Goal: Complete application form: Complete application form

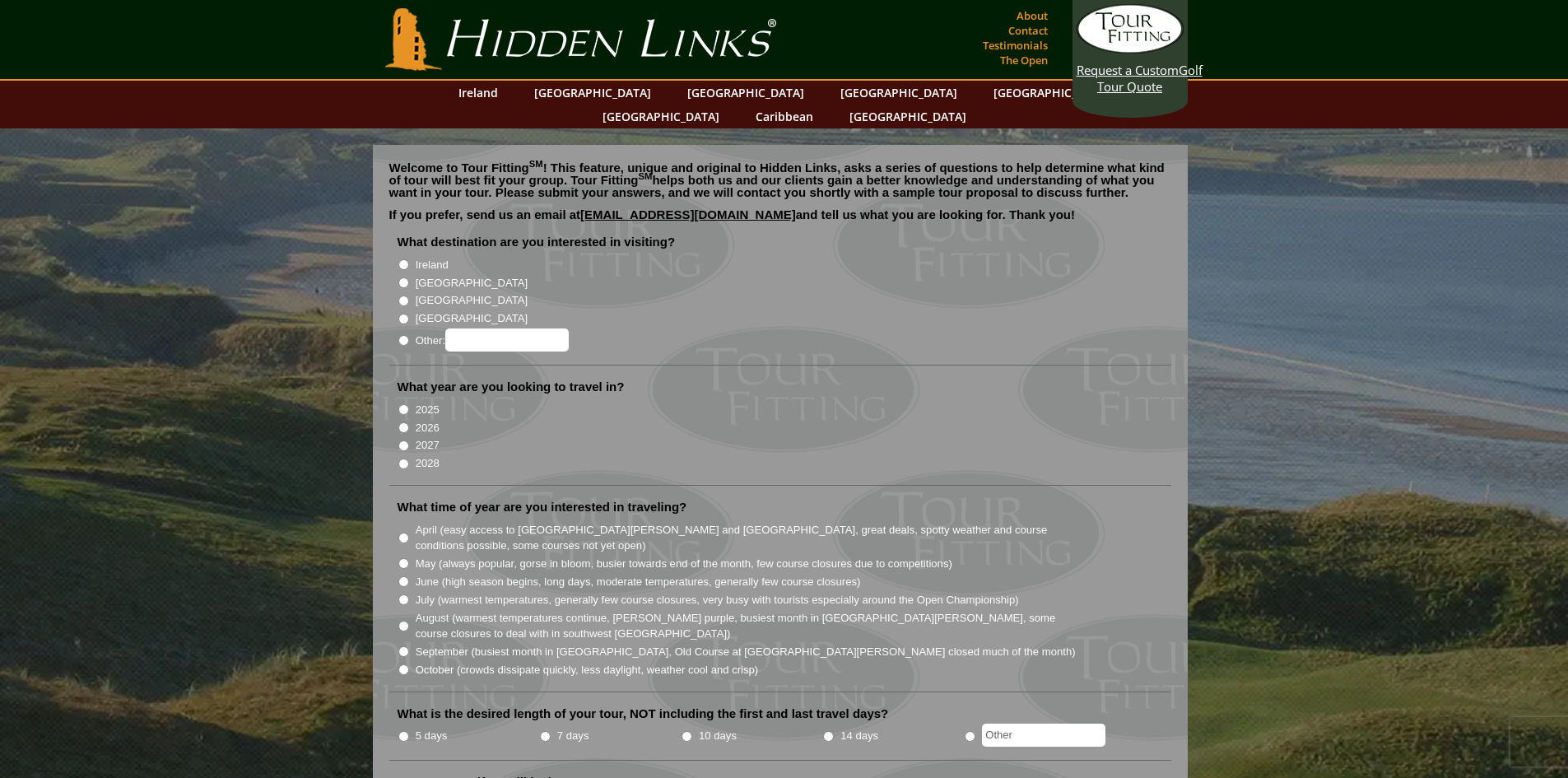
click at [403, 259] on input "Ireland" at bounding box center [404, 265] width 11 height 11
radio input "true"
click at [403, 422] on input "2026" at bounding box center [404, 427] width 11 height 11
radio input "true"
click at [400, 558] on input "May (always popular, gorse in bloom, busier towards end of the month, few cours…" at bounding box center [404, 564] width 11 height 11
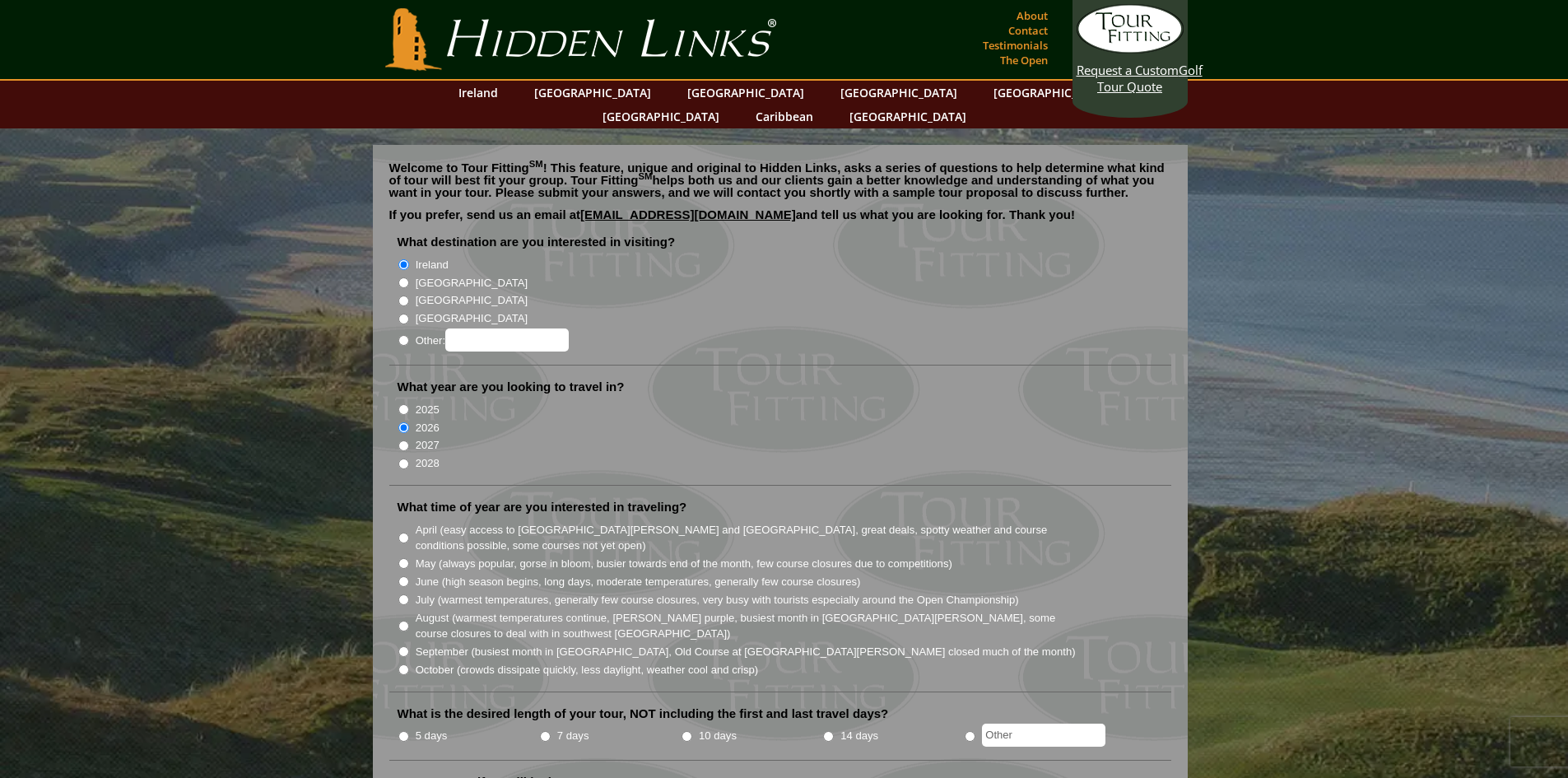
radio input "true"
click at [402, 576] on input "June (high season begins, long days, moderate temperatures, generally few cours…" at bounding box center [404, 581] width 11 height 11
radio input "true"
click at [405, 558] on input "May (always popular, gorse in bloom, busier towards end of the month, few cours…" at bounding box center [404, 564] width 11 height 11
radio input "true"
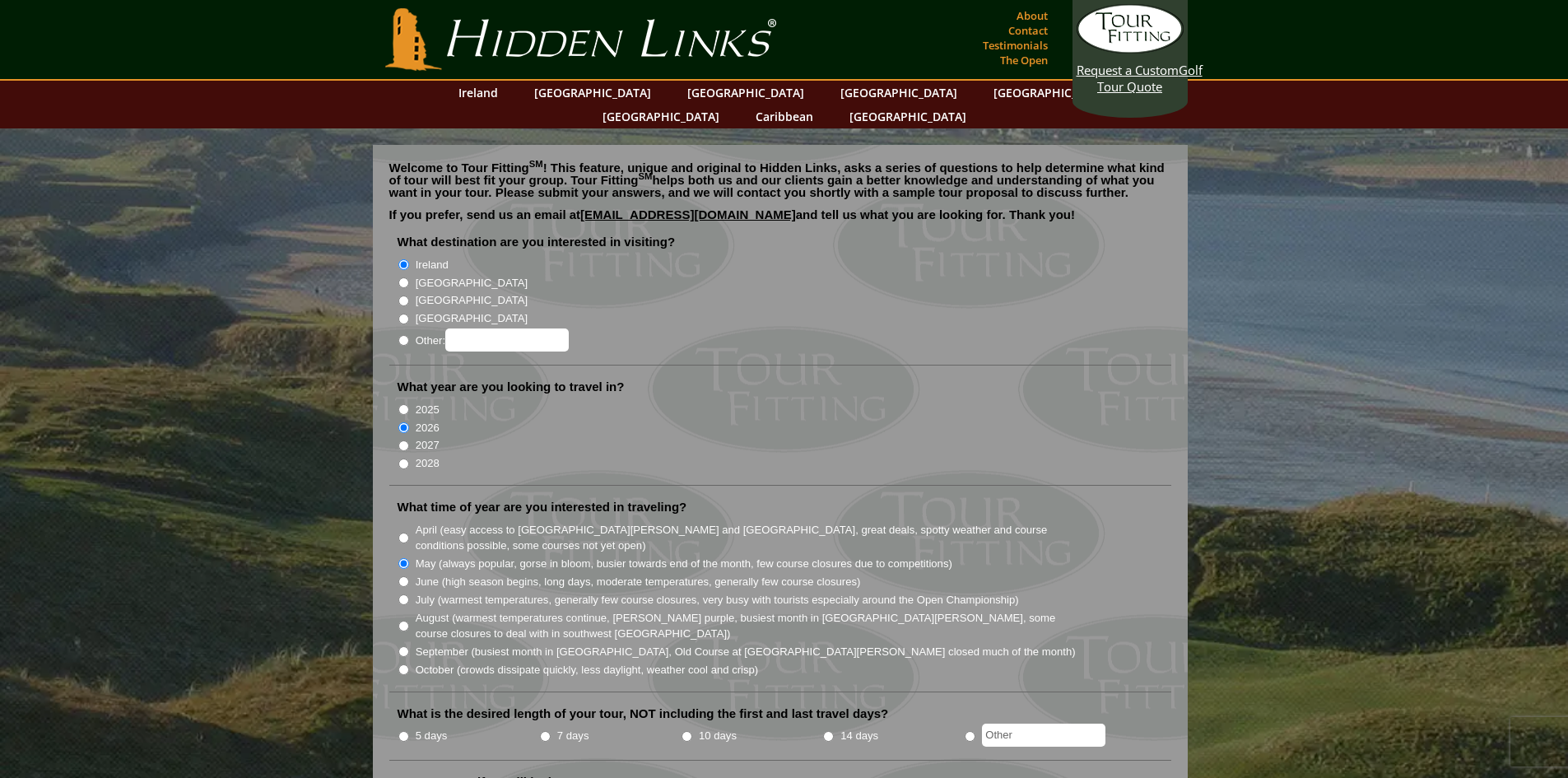
click at [401, 731] on input "5 days" at bounding box center [404, 736] width 11 height 11
radio input "true"
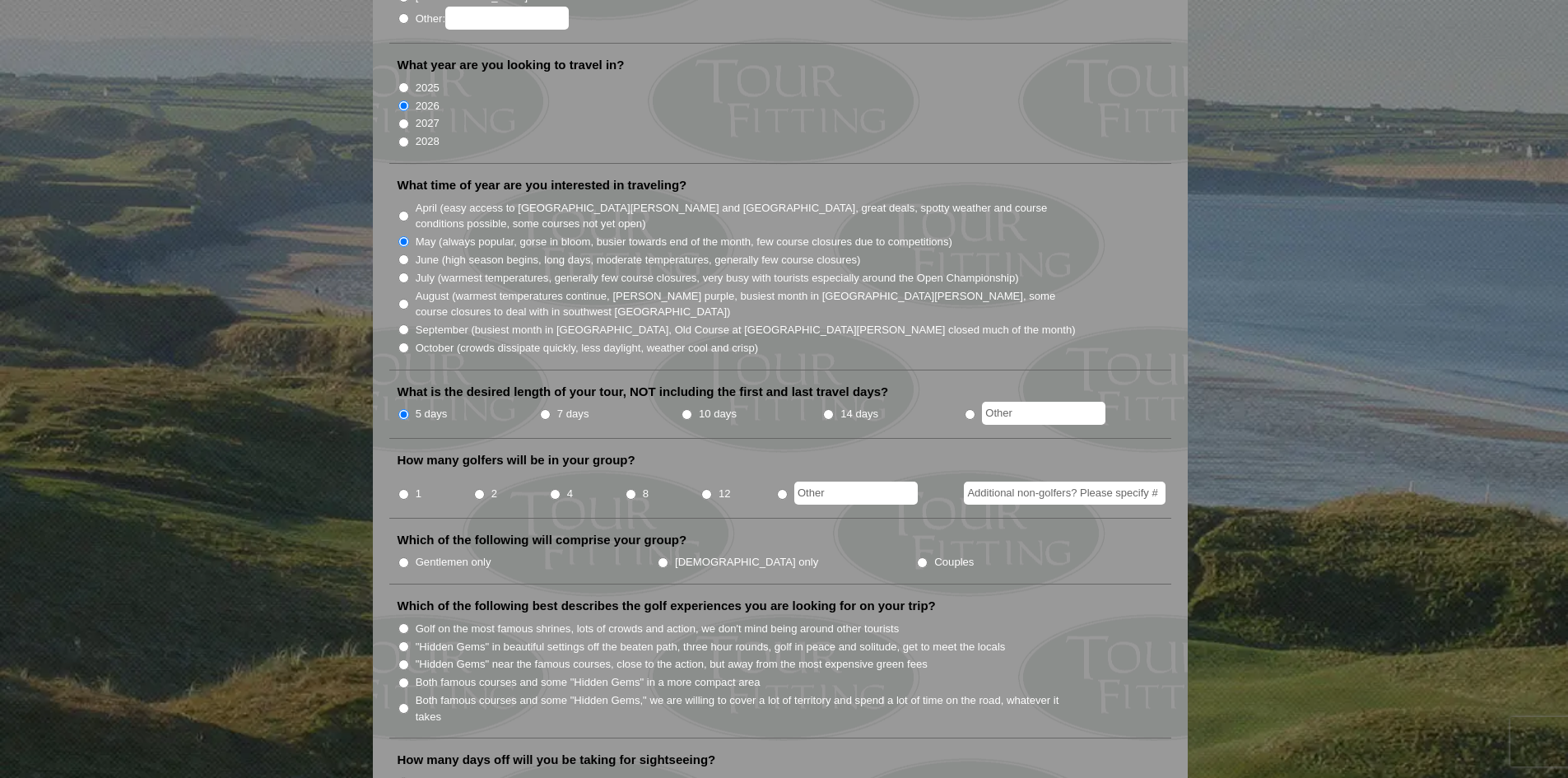
scroll to position [329, 0]
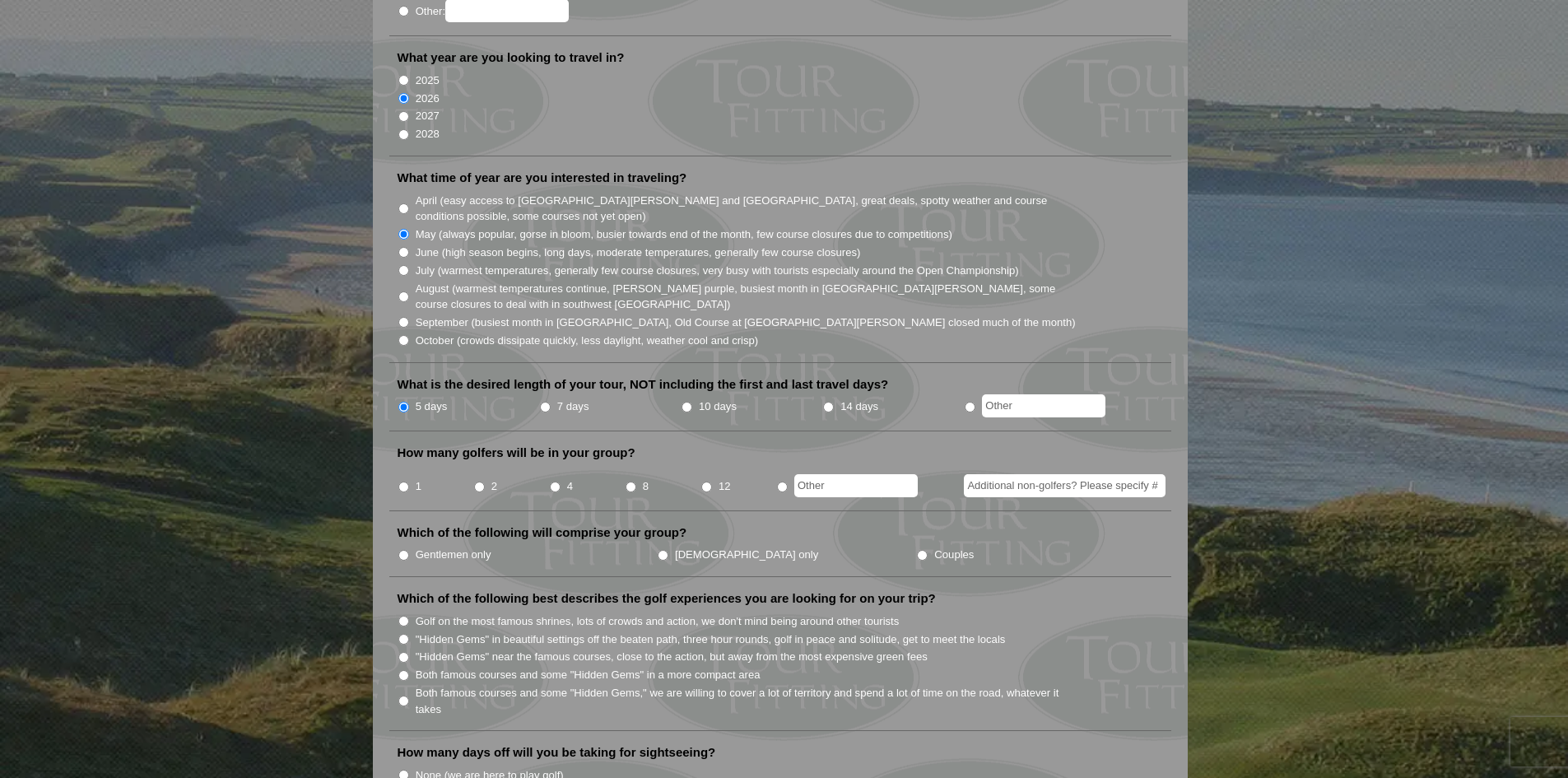
drag, startPoint x: 626, startPoint y: 466, endPoint x: 616, endPoint y: 470, distance: 10.8
click at [625, 468] on li "8" at bounding box center [663, 481] width 76 height 32
click at [633, 482] on input "8" at bounding box center [631, 487] width 11 height 11
radio input "true"
click at [781, 482] on input "radio" at bounding box center [783, 487] width 11 height 11
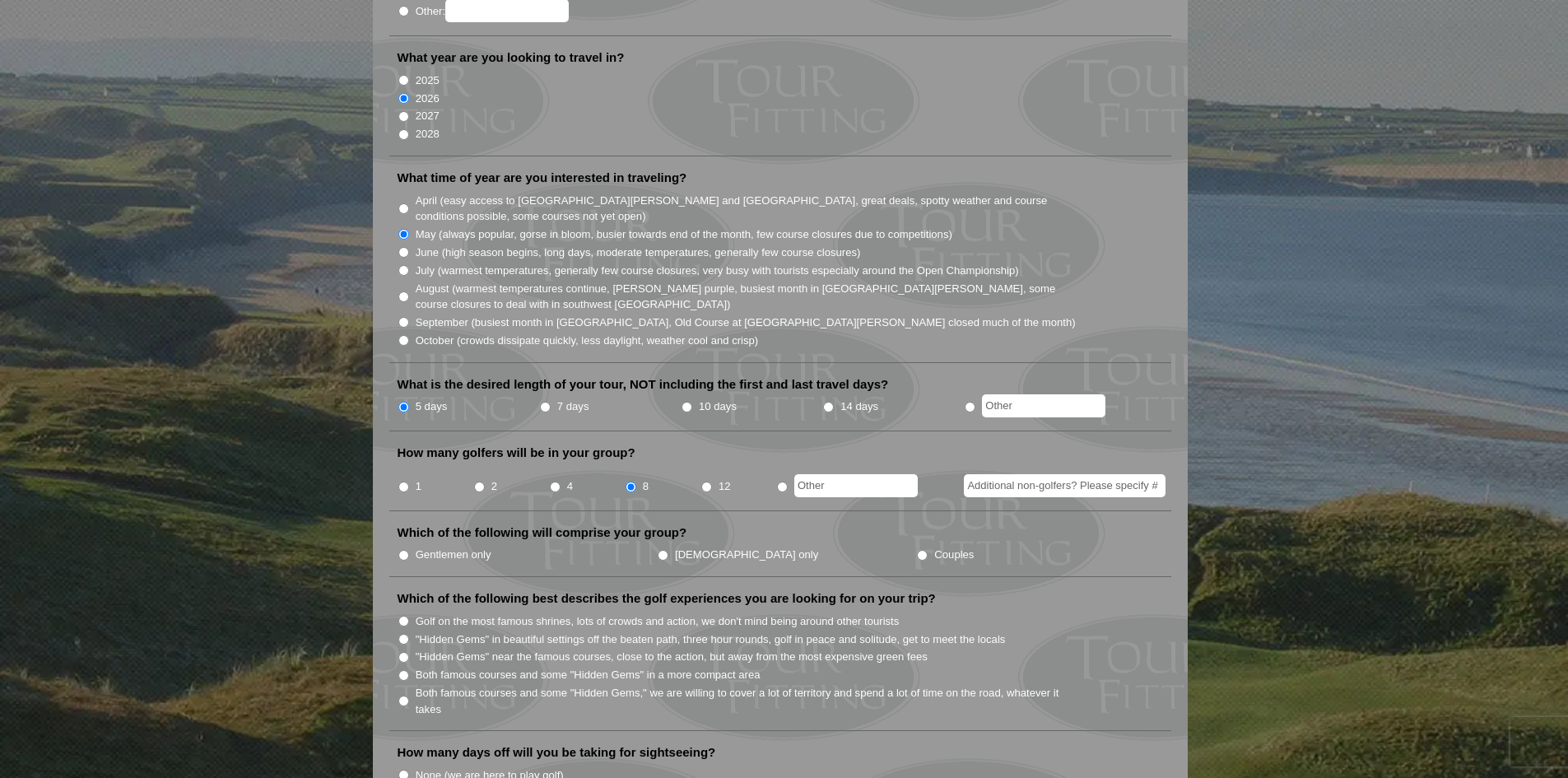
radio input "true"
click at [824, 474] on input "text" at bounding box center [856, 485] width 124 height 23
click at [628, 482] on input "8" at bounding box center [631, 487] width 11 height 11
radio input "true"
click at [404, 550] on input "Gentlemen only" at bounding box center [404, 556] width 11 height 11
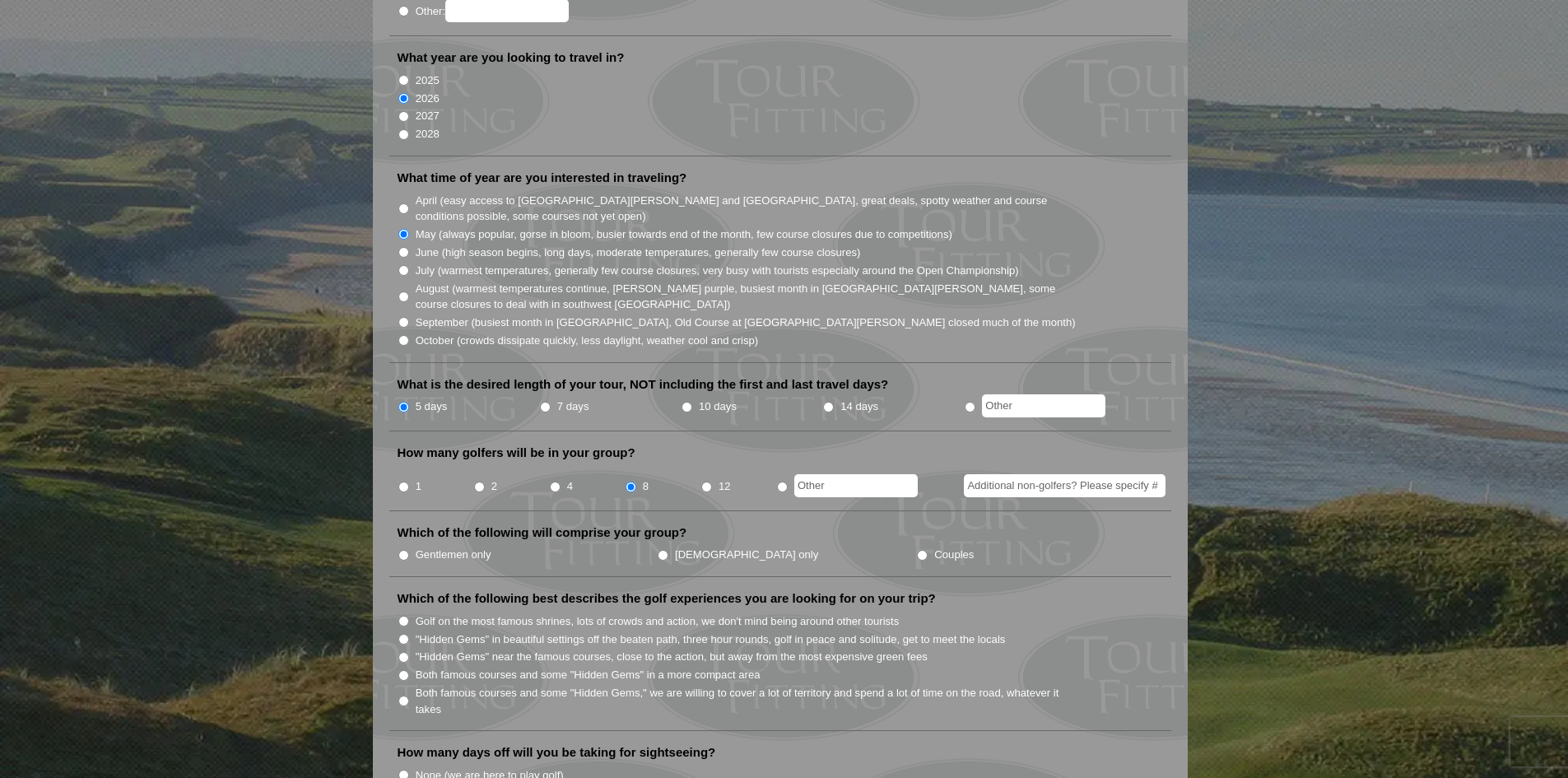
radio input "true"
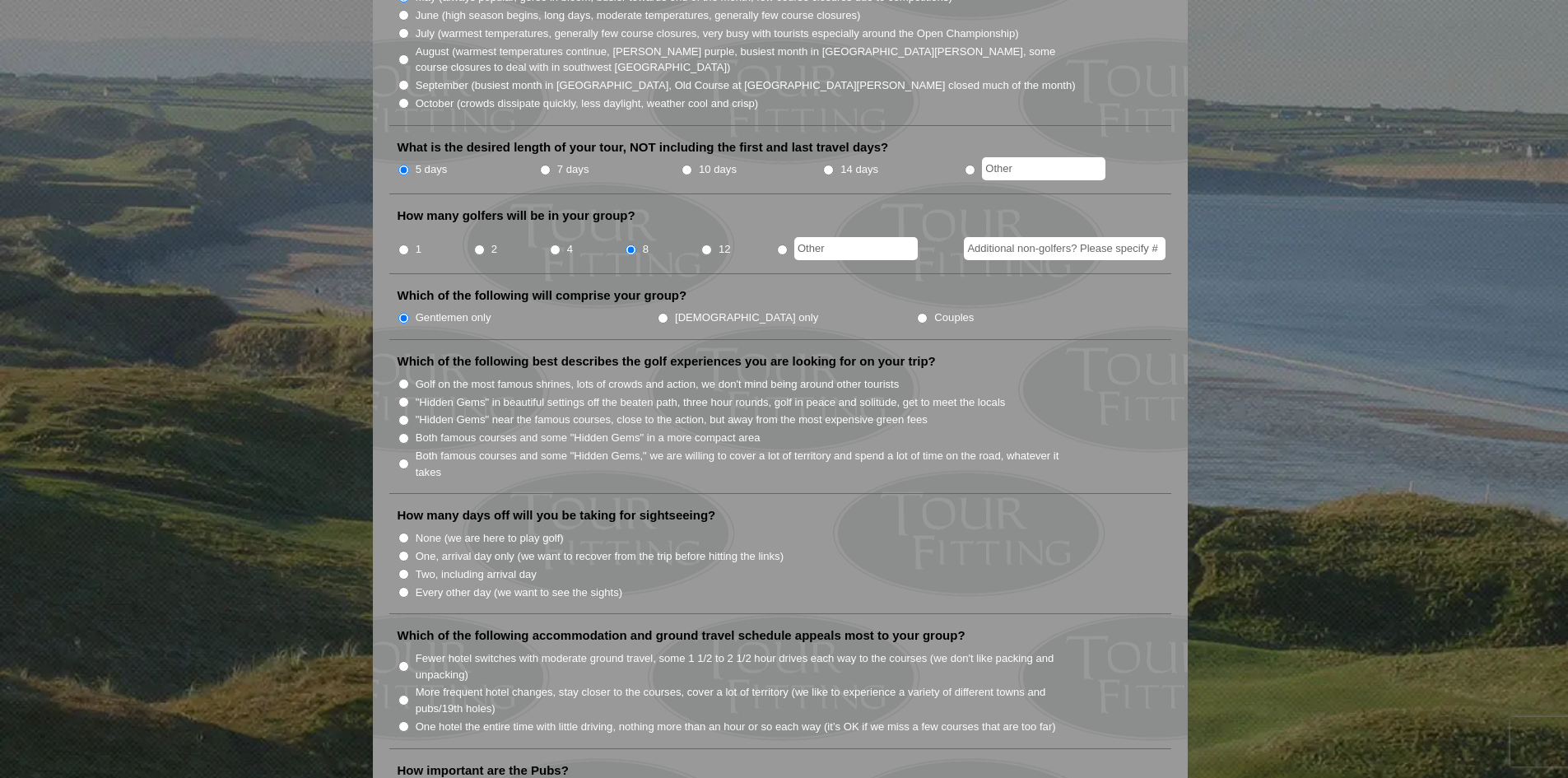
scroll to position [576, 0]
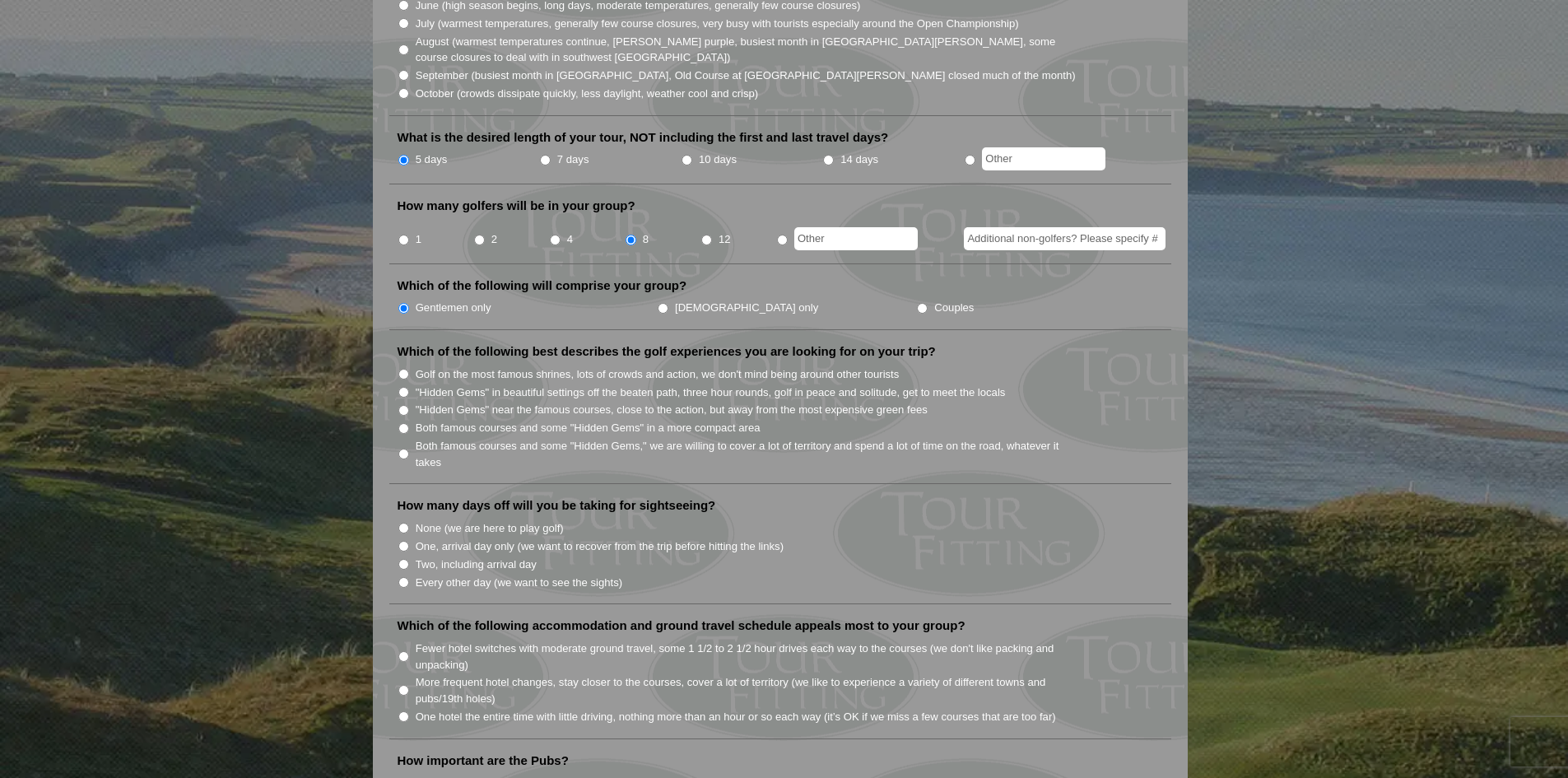
click at [407, 522] on input "None (we are here to play golf)" at bounding box center [404, 528] width 11 height 11
radio input "true"
click at [407, 651] on input "Fewer hotel switches with moderate ground travel, some 1 1/2 to 2 1/2 hour driv…" at bounding box center [404, 656] width 11 height 11
radio input "true"
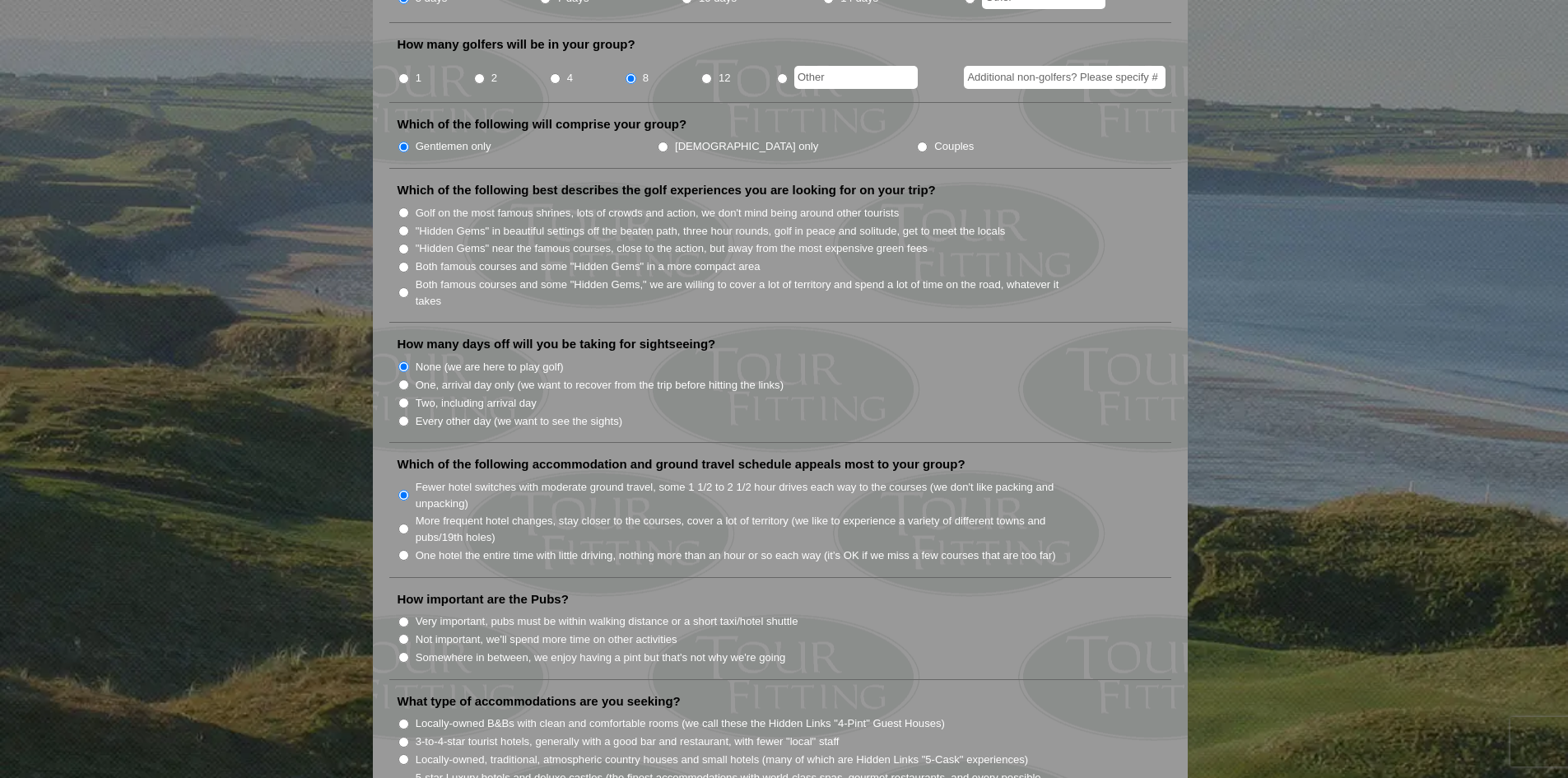
scroll to position [823, 0]
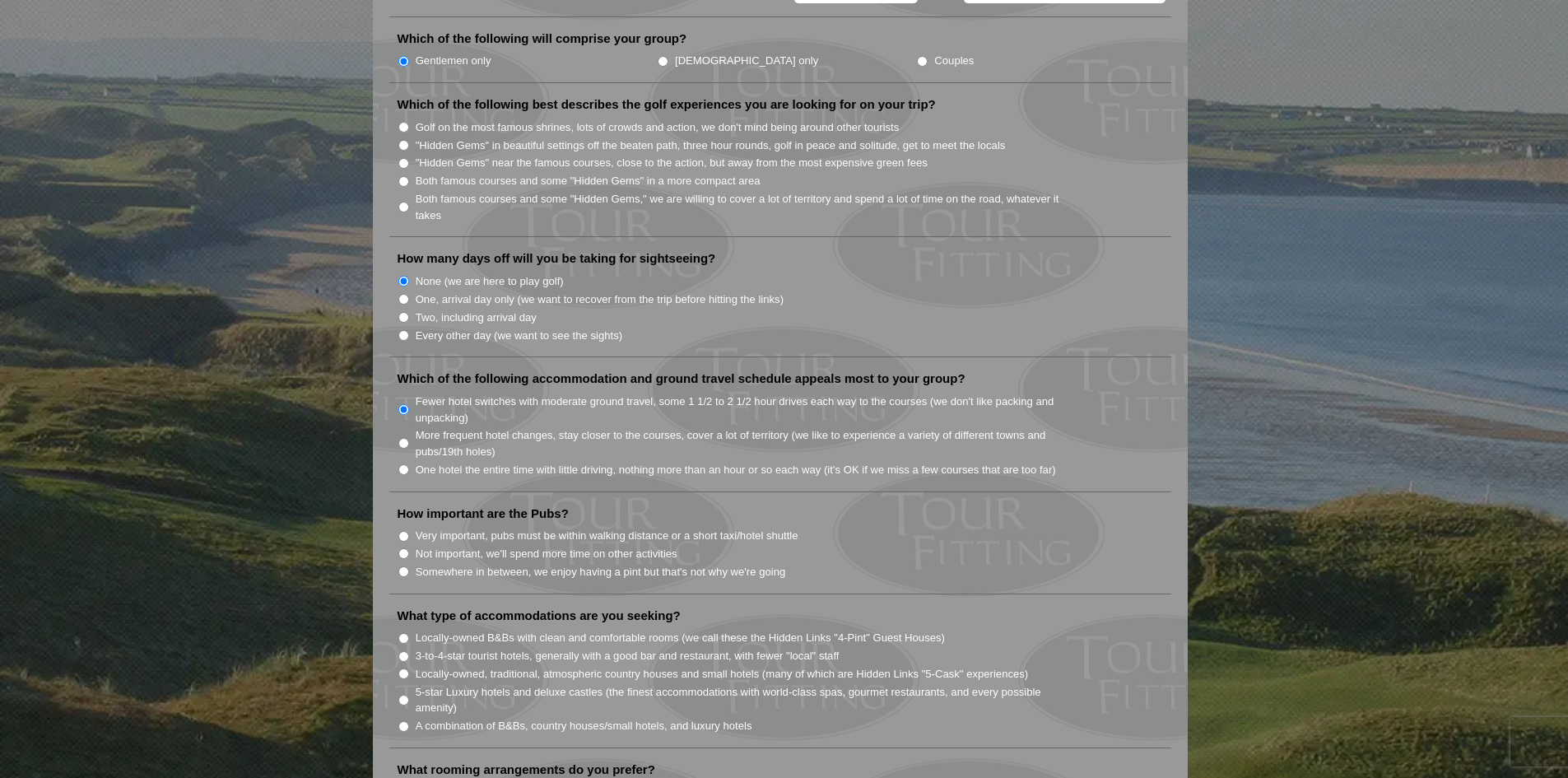
drag, startPoint x: 401, startPoint y: 506, endPoint x: 416, endPoint y: 527, distance: 25.8
click at [406, 526] on li "Very important, pubs must be within walking distance or a short taxi/hotel shut…" at bounding box center [787, 535] width 779 height 18
click at [398, 526] on li "Very important, pubs must be within walking distance or a short taxi/hotel shut…" at bounding box center [787, 535] width 779 height 18
click at [401, 531] on input "Very important, pubs must be within walking distance or a short taxi/hotel shut…" at bounding box center [404, 536] width 11 height 11
radio input "true"
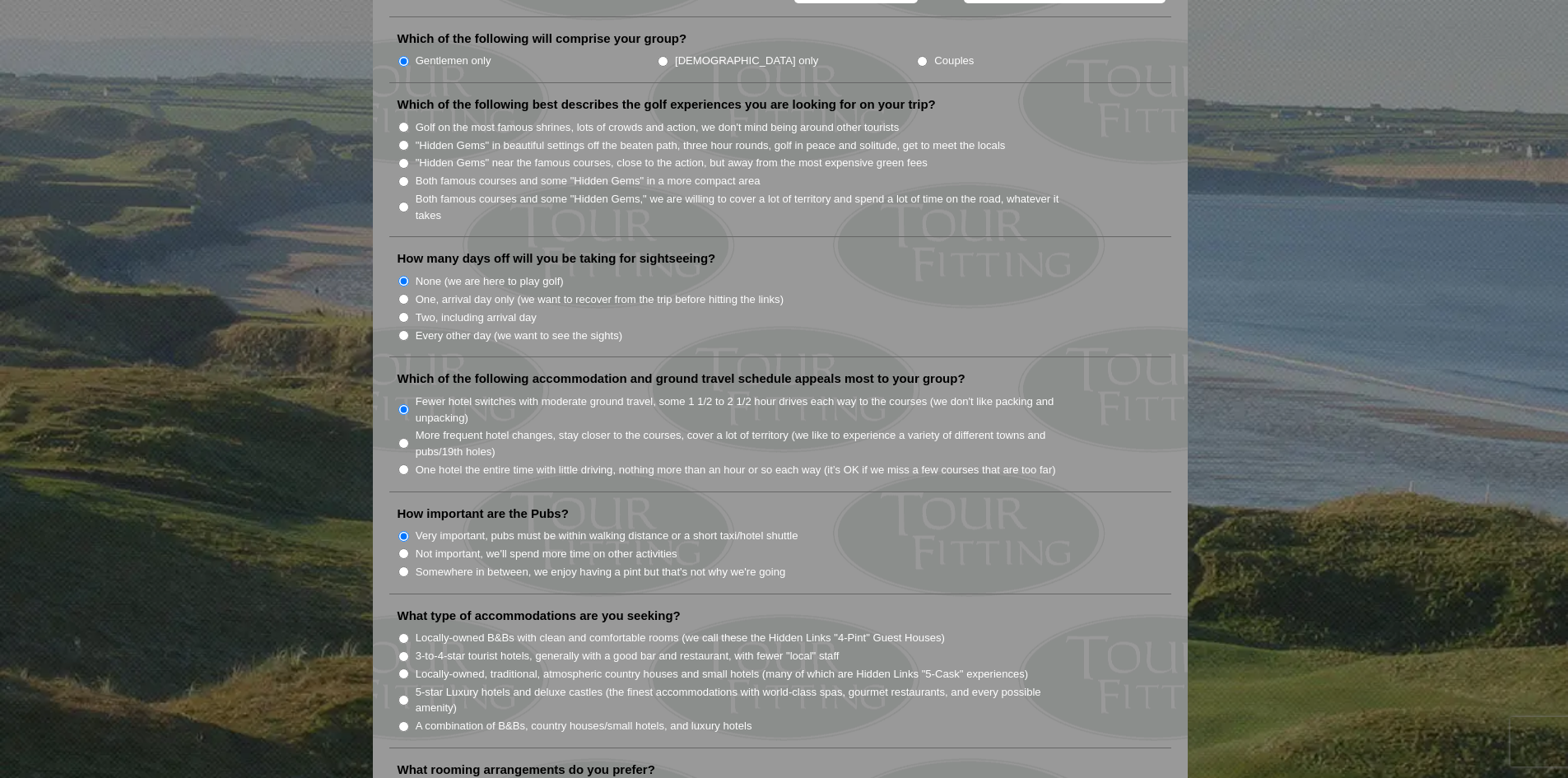
click at [402, 651] on input "3-to-4-star tourist hotels, generally with a good bar and restaurant, with fewe…" at bounding box center [404, 656] width 11 height 11
radio input "true"
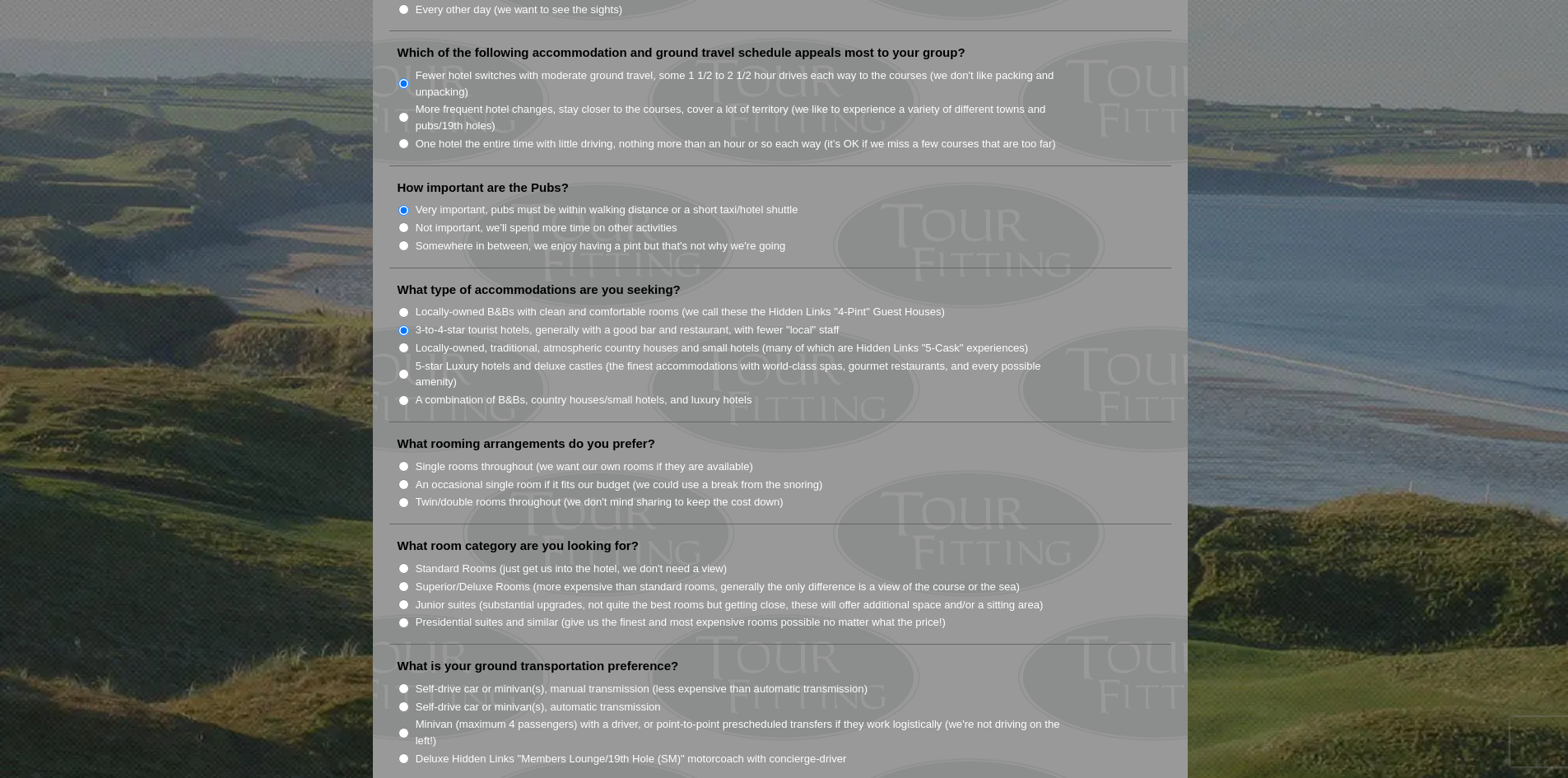
scroll to position [1152, 0]
click at [401, 458] on input "Single rooms throughout (we want our own rooms if they are available)" at bounding box center [404, 463] width 11 height 11
radio input "true"
click at [403, 559] on input "Standard Rooms (just get us into the hotel, we don't need a view)" at bounding box center [404, 565] width 11 height 11
radio input "true"
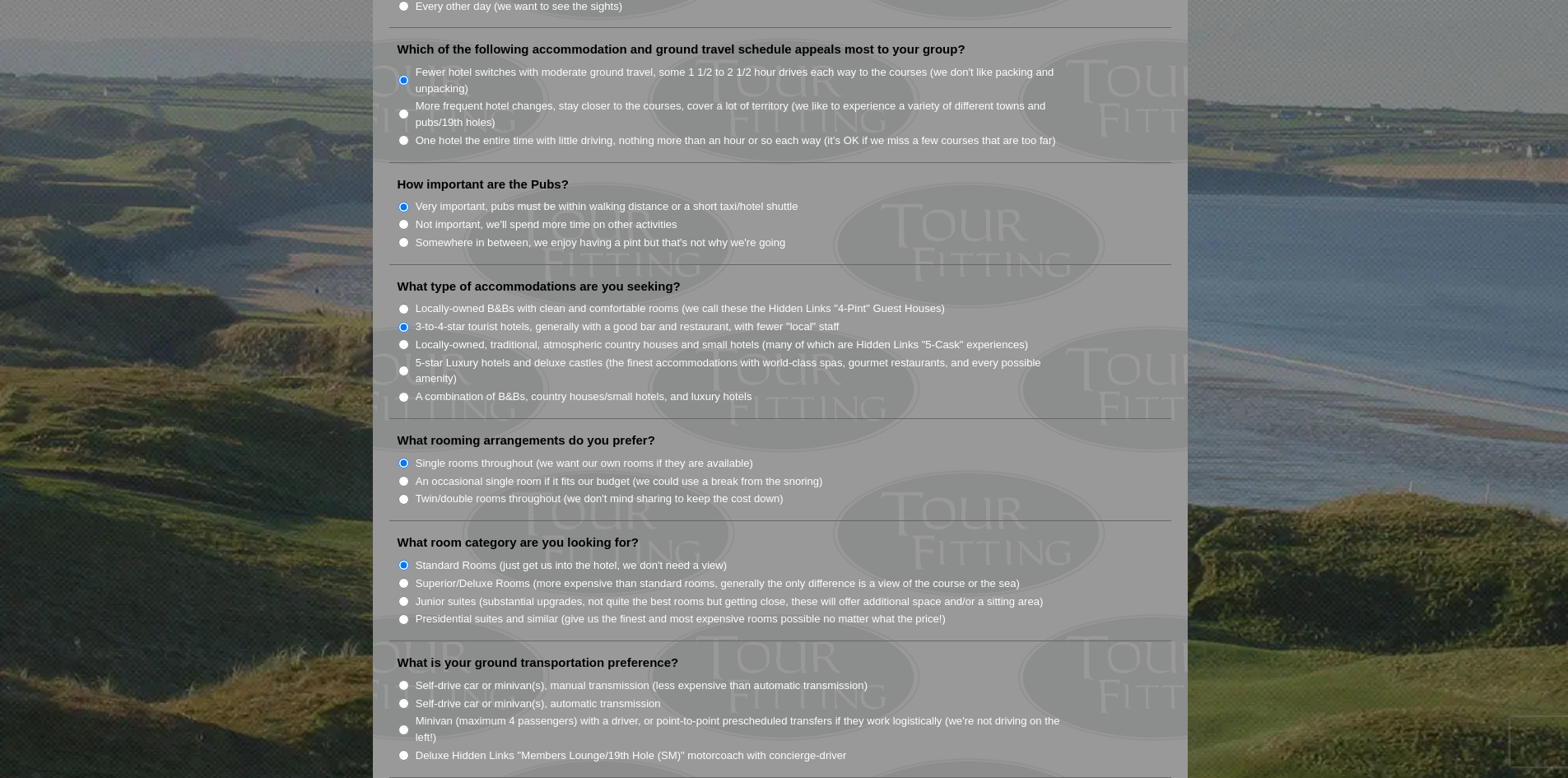
click at [400, 749] on input "Deluxe Hidden Links "Members Lounge/19th Hole (SM)" motorcoach with concierge-d…" at bounding box center [404, 755] width 11 height 11
radio input "true"
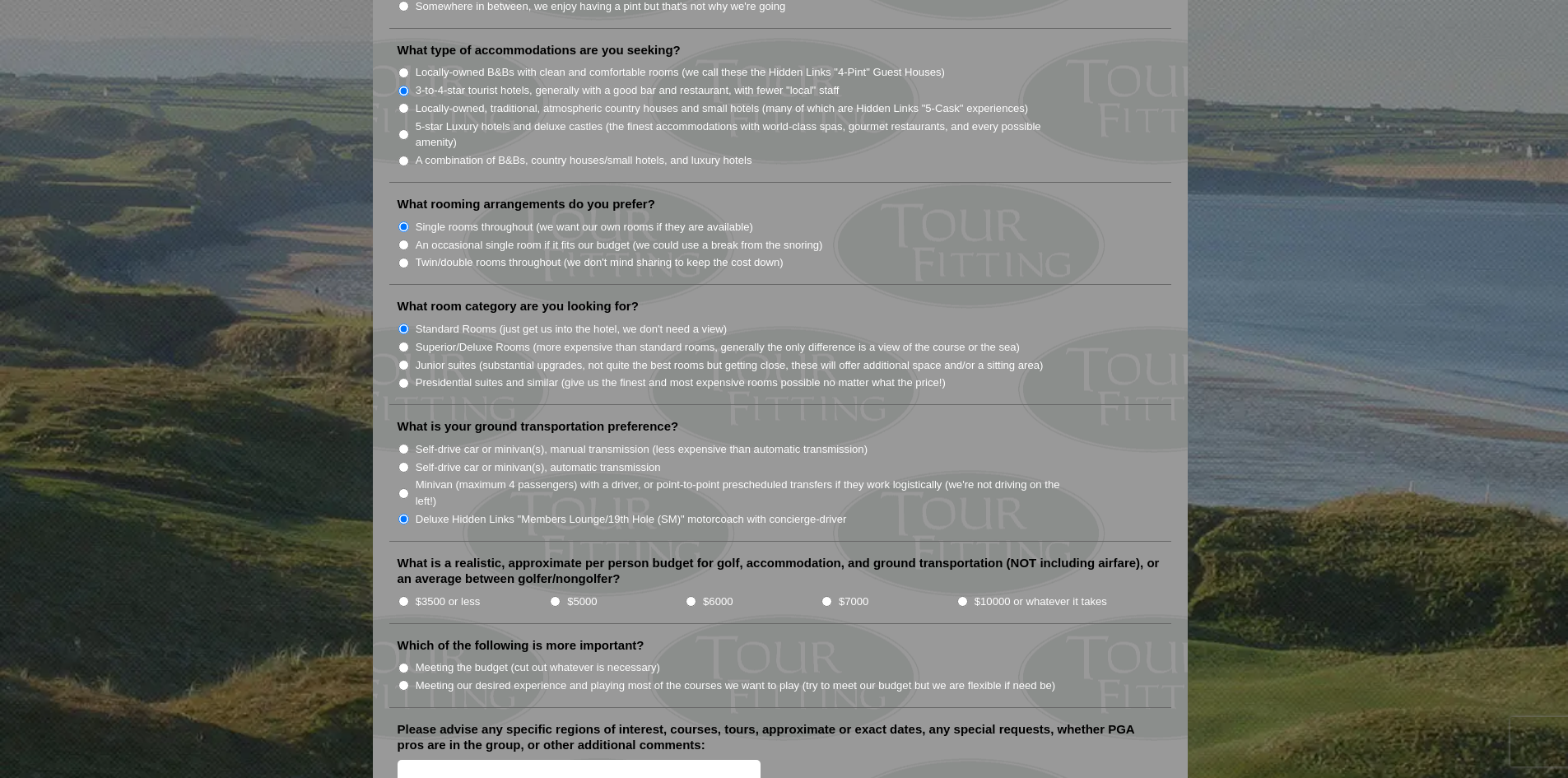
scroll to position [1481, 0]
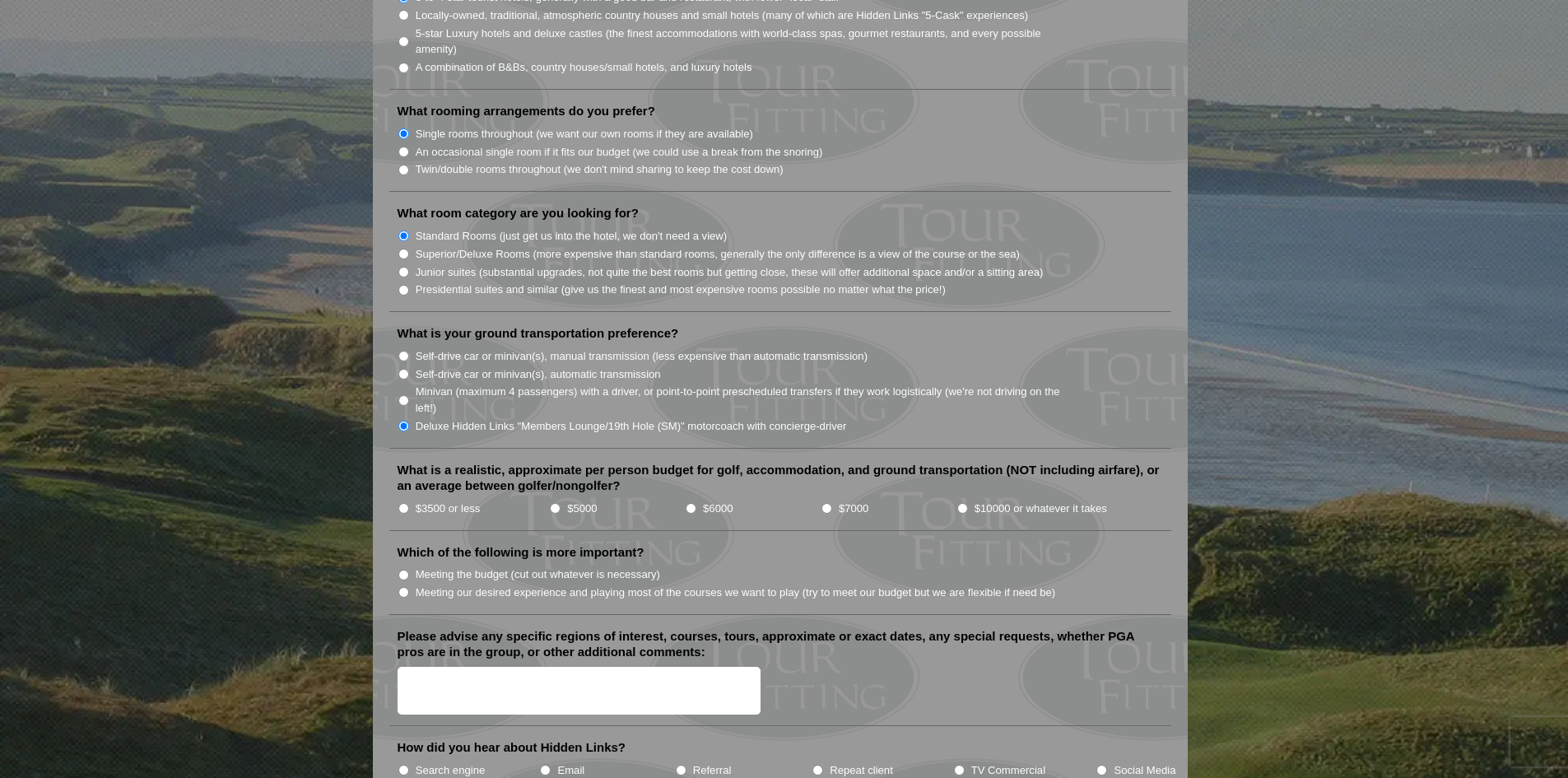
click at [686, 503] on input "$6000" at bounding box center [691, 509] width 11 height 11
radio input "true"
click at [389, 574] on li "Which of the following is more important? Meeting the budget (cut out whatever …" at bounding box center [780, 579] width 782 height 71
click at [400, 587] on input "Meeting our desired experience and playing most of the courses we want to play …" at bounding box center [404, 592] width 11 height 11
radio input "true"
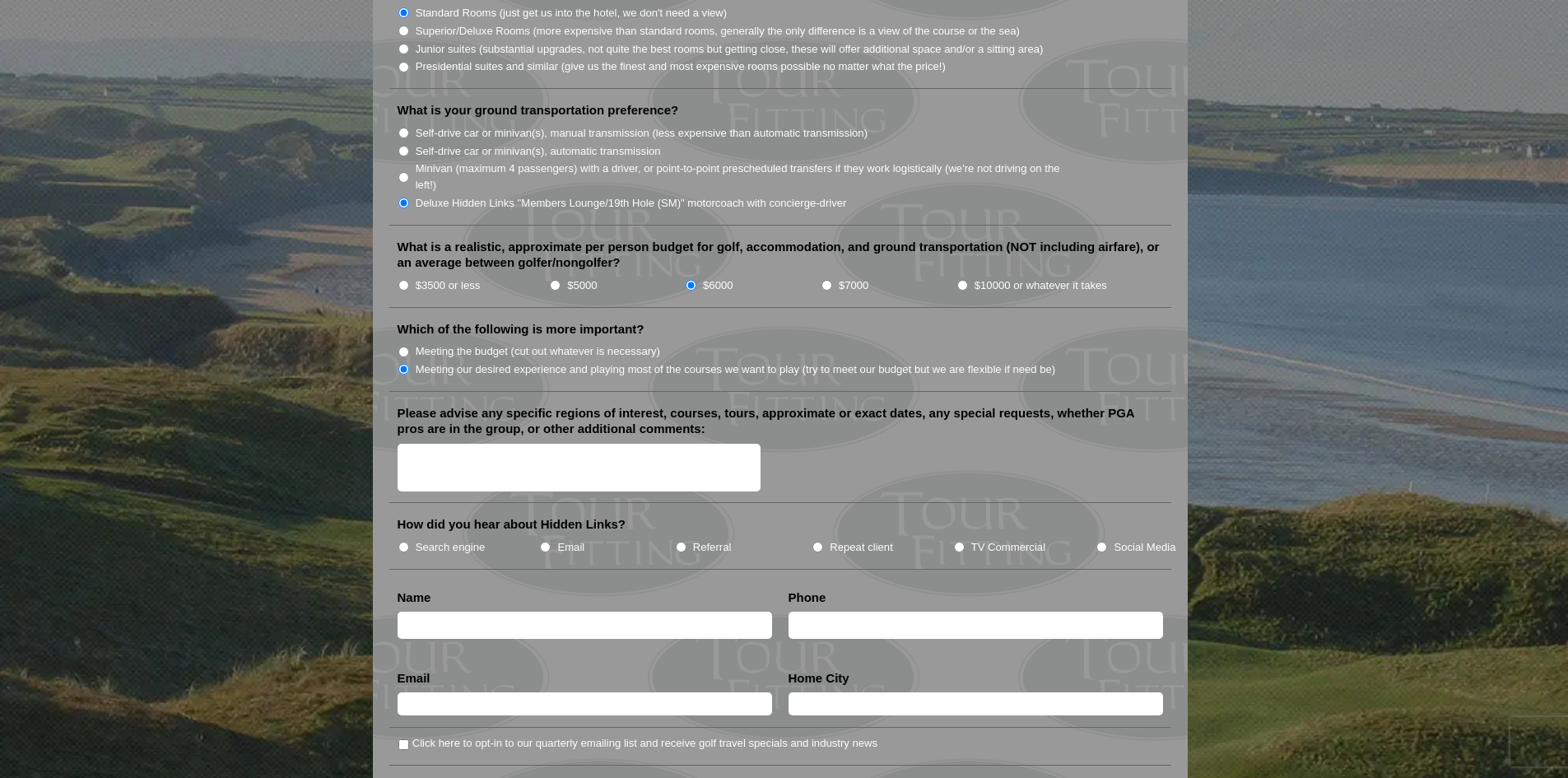
scroll to position [1729, 0]
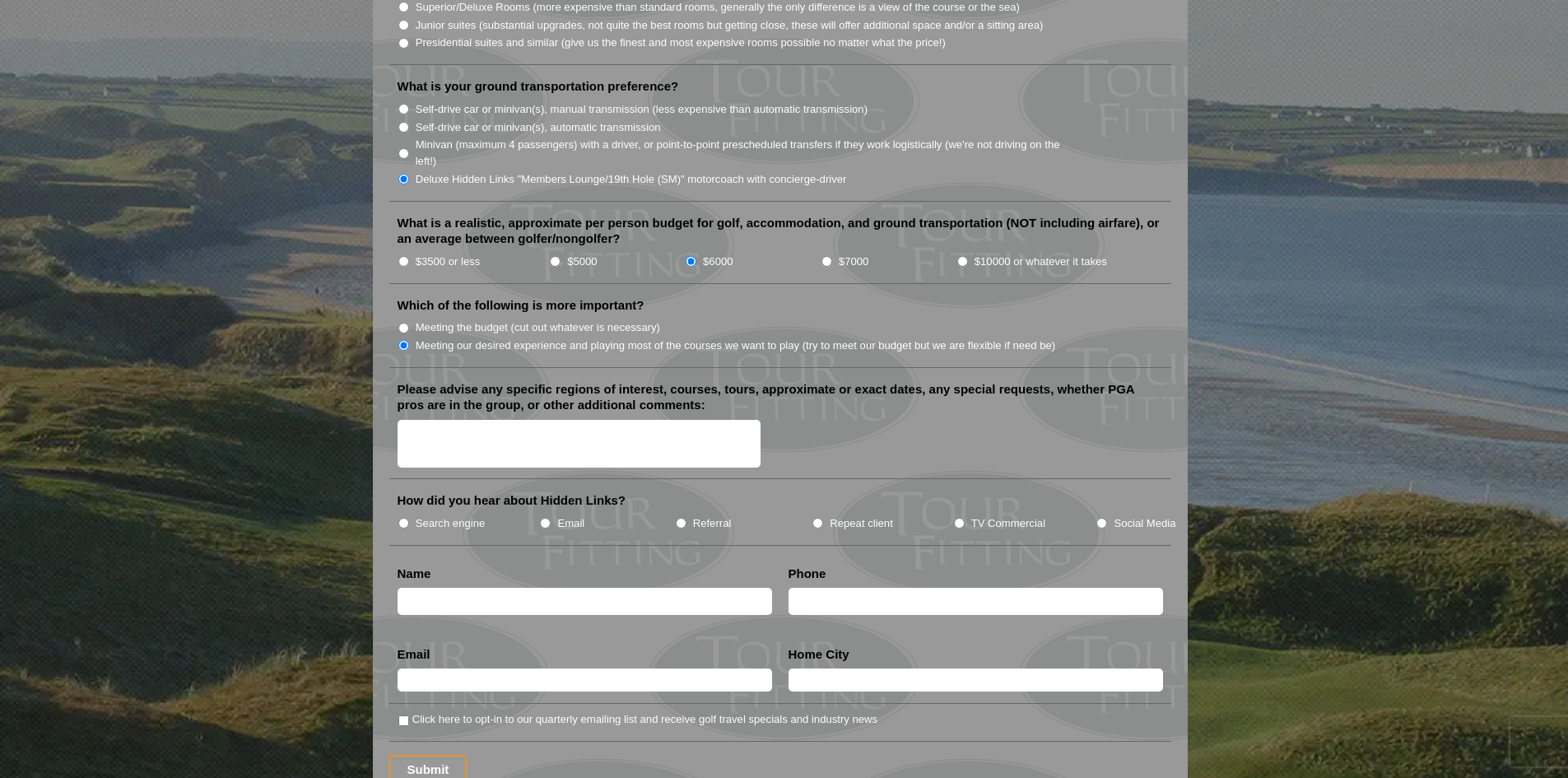
click at [422, 420] on textarea "Please advise any specific regions of interest, courses, tours, approximate or …" at bounding box center [580, 444] width 364 height 49
drag, startPoint x: 403, startPoint y: 567, endPoint x: 409, endPoint y: 580, distance: 14.3
click at [405, 588] on input "text" at bounding box center [585, 601] width 375 height 27
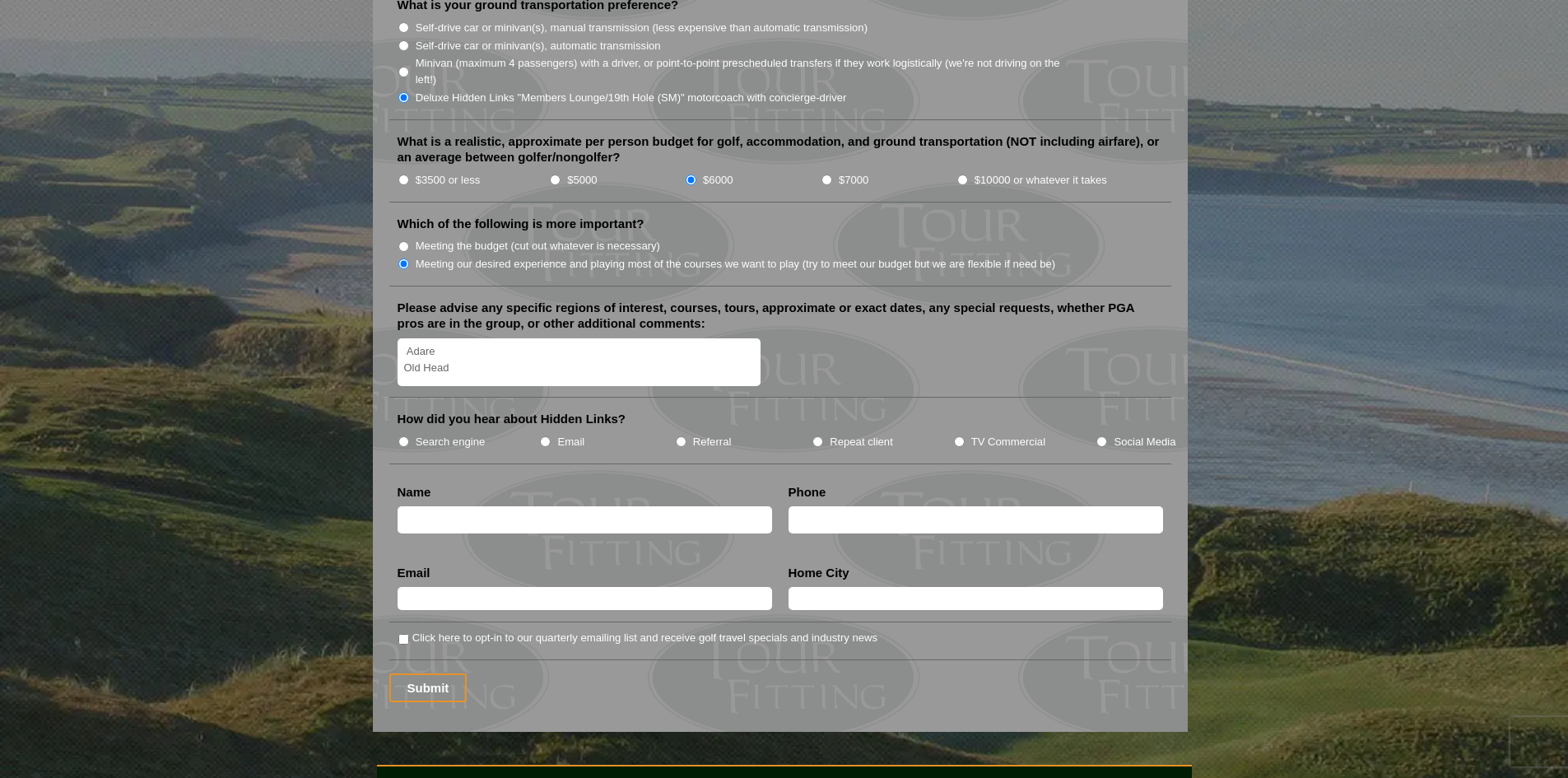
scroll to position [1811, 0]
click at [413, 357] on textarea "Adare Old Head" at bounding box center [580, 362] width 364 height 49
type textarea "Adare Old Head Ballybunion"
click at [437, 506] on input "text" at bounding box center [585, 519] width 375 height 27
type input "[PERSON_NAME]"
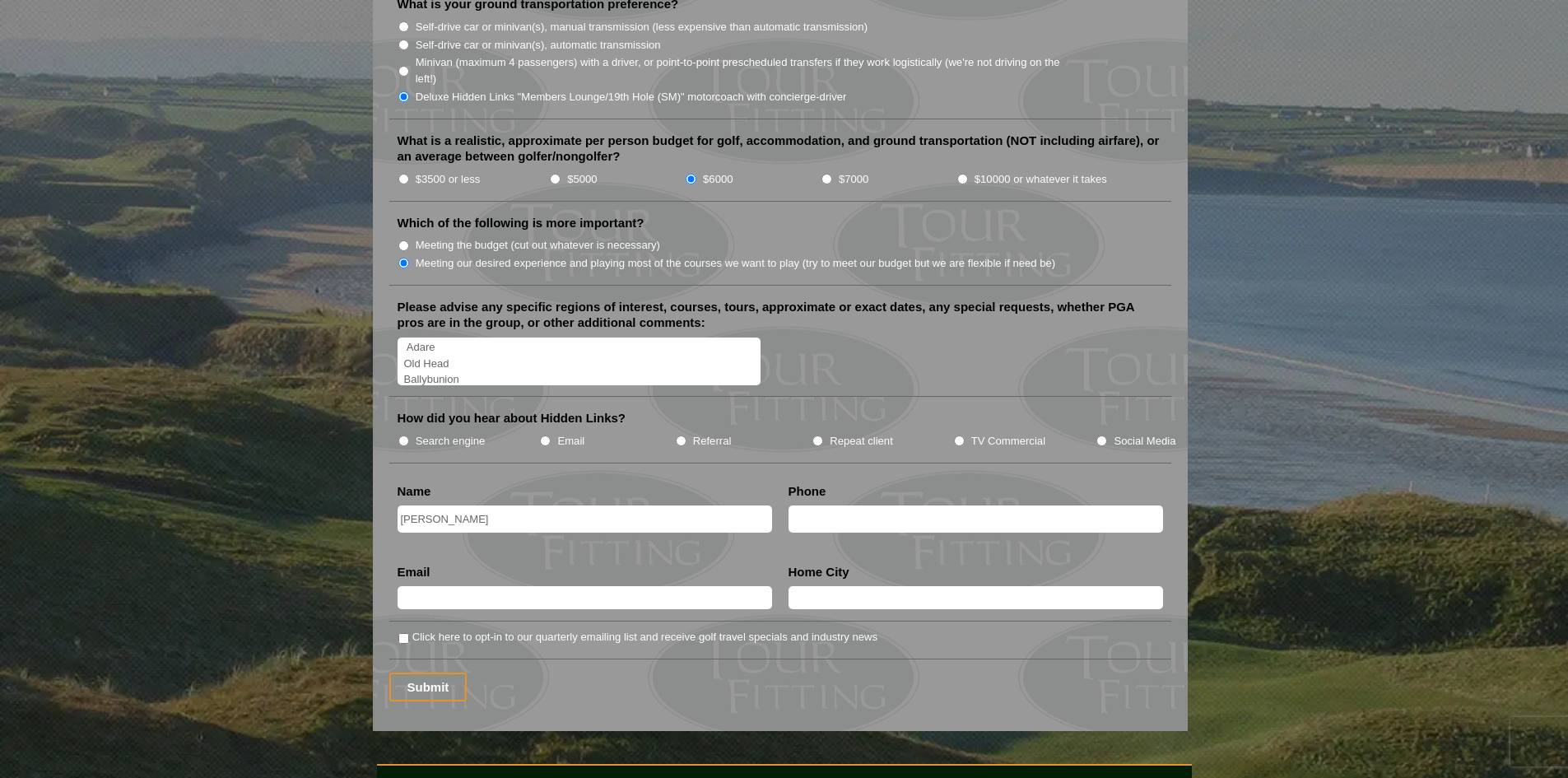
click at [834, 506] on input "text" at bounding box center [976, 519] width 375 height 27
type input "[PHONE_NUMBER]"
click at [468, 586] on input "text" at bounding box center [585, 597] width 375 height 23
type input "[DOMAIN_NAME]"
click at [832, 586] on input "text" at bounding box center [976, 597] width 375 height 23
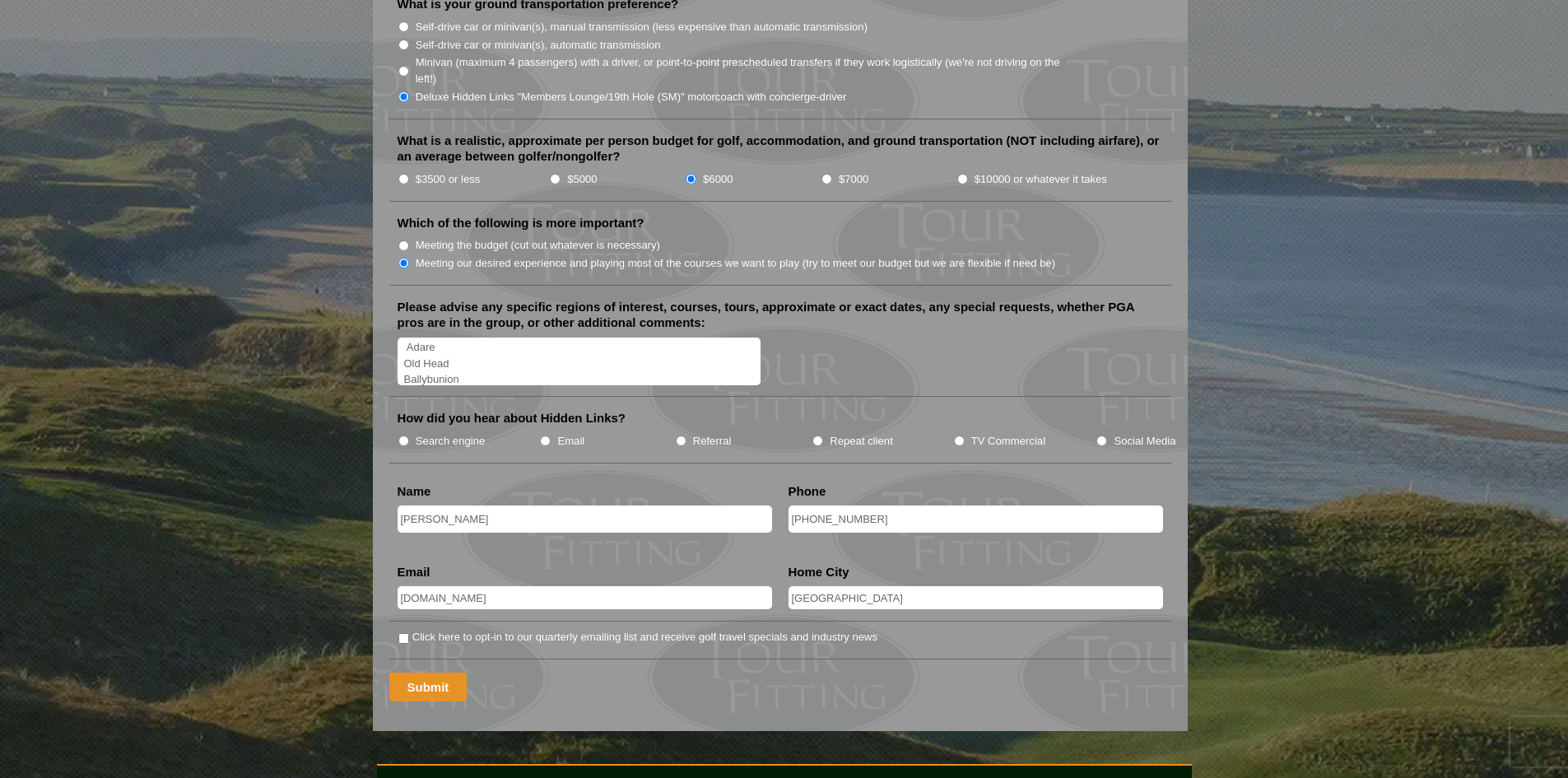
type input "[GEOGRAPHIC_DATA]"
click at [416, 673] on input "Submit" at bounding box center [428, 687] width 78 height 29
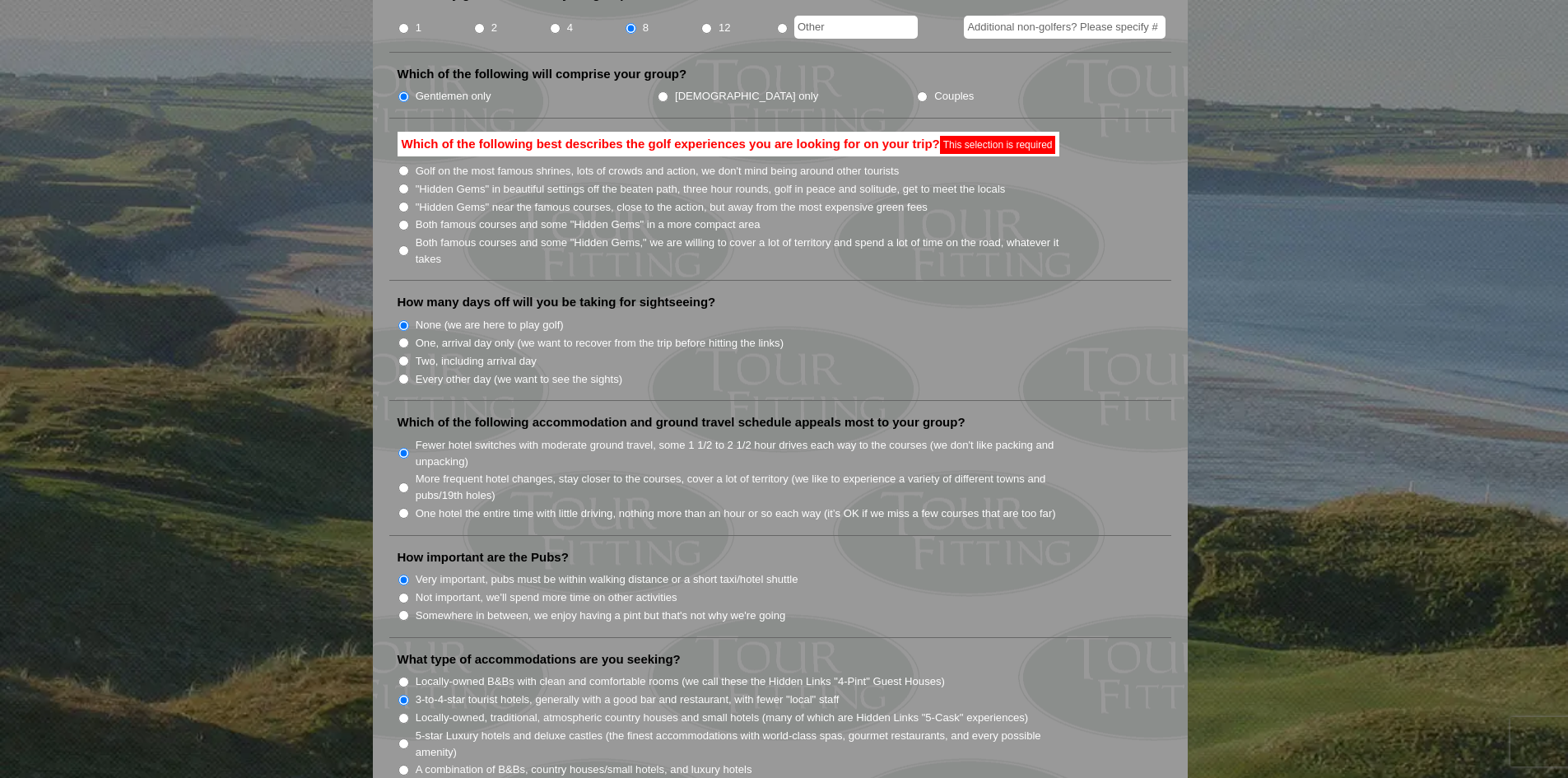
scroll to position [464, 0]
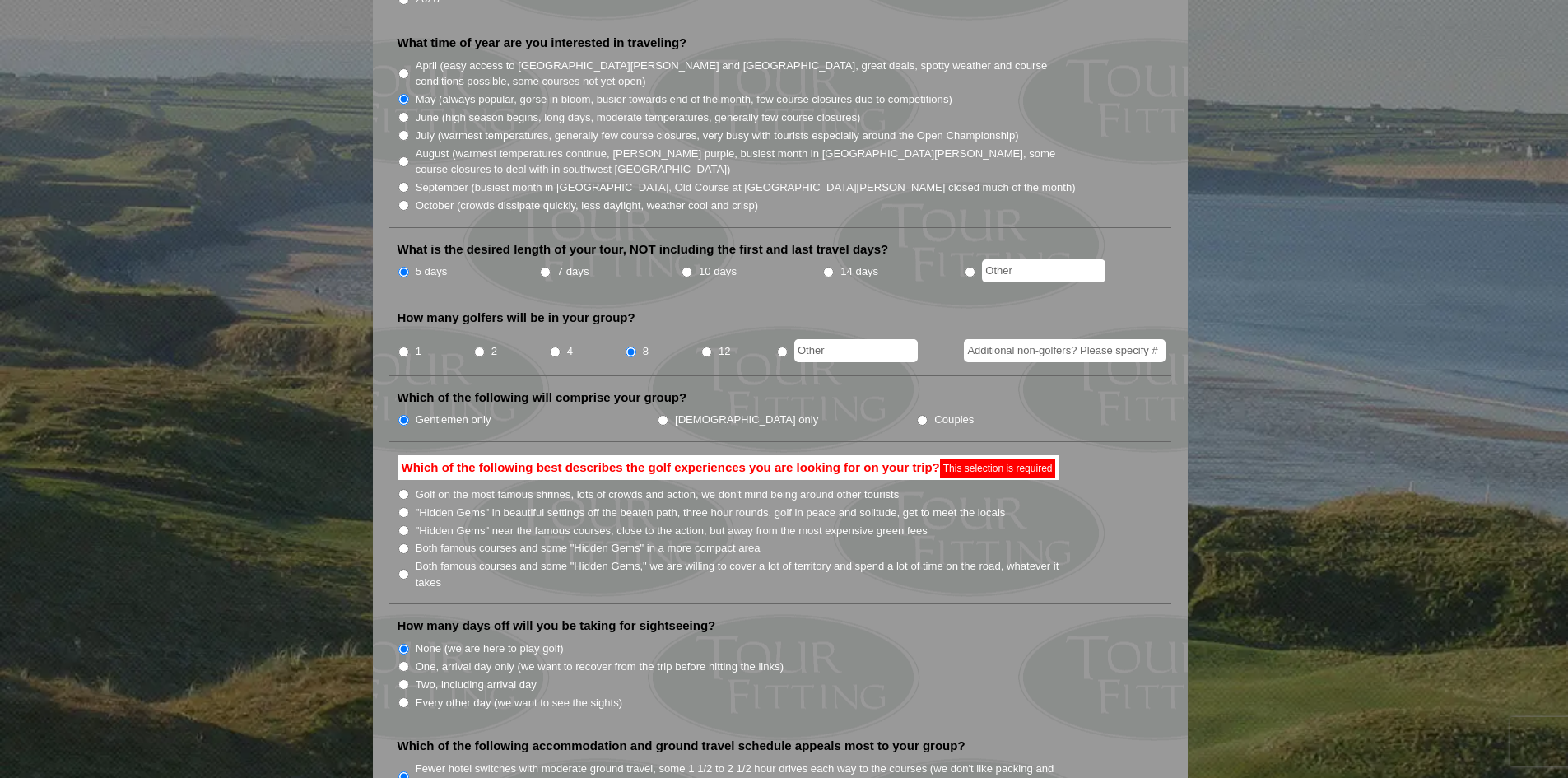
click at [401, 544] on input "Both famous courses and some "Hidden Gems" in a more compact area" at bounding box center [404, 549] width 11 height 11
radio input "true"
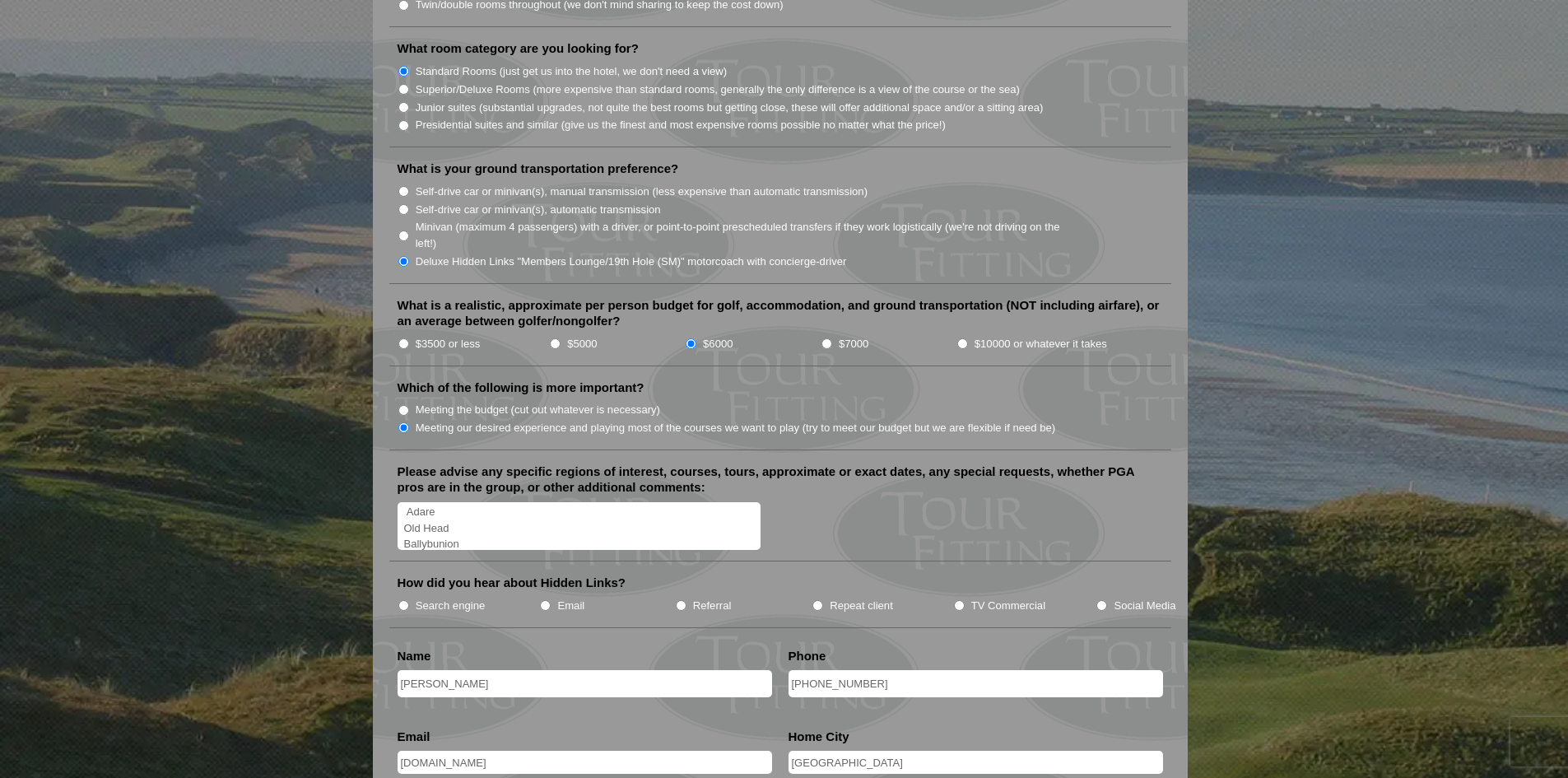
scroll to position [1781, 0]
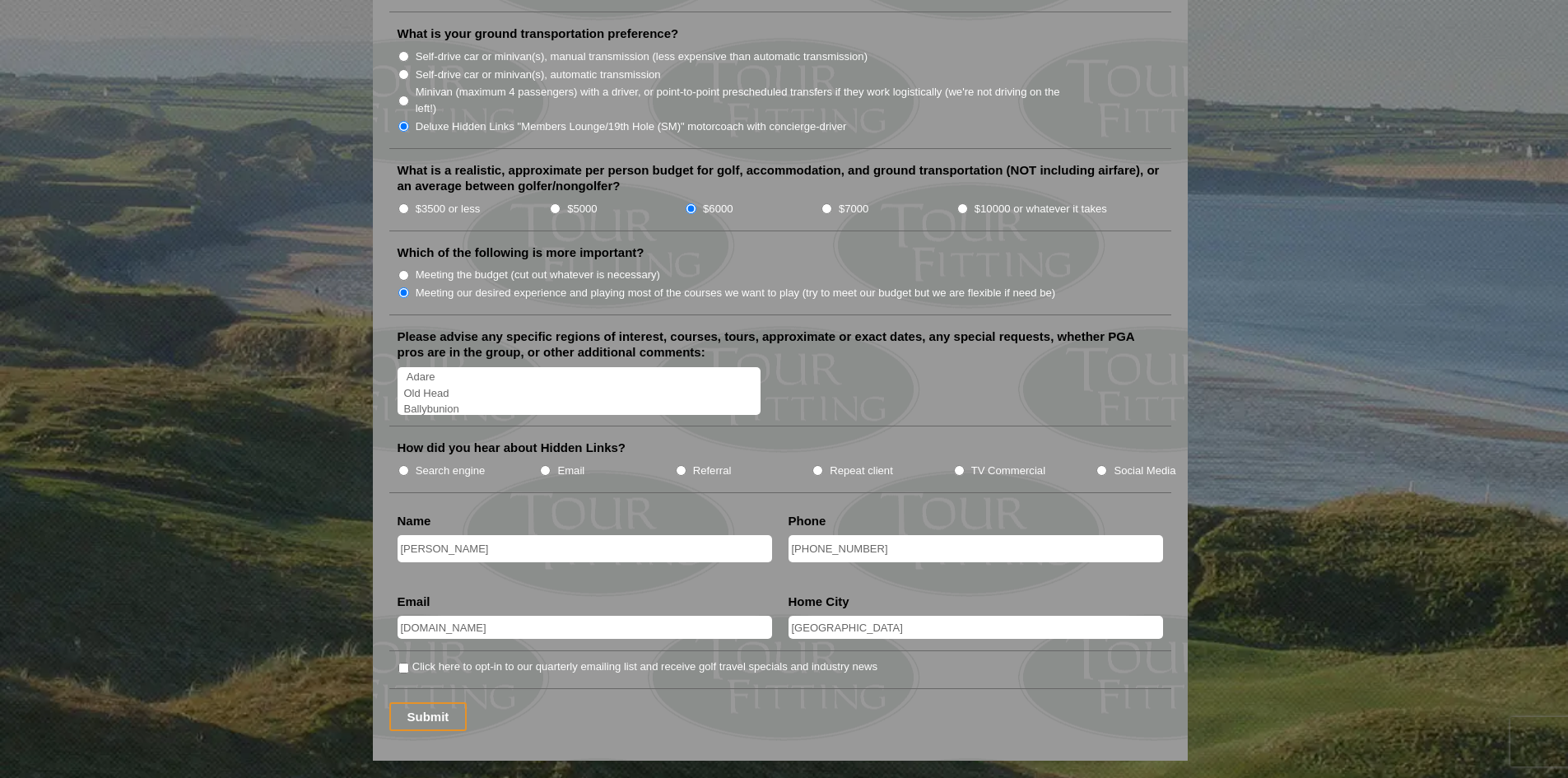
drag, startPoint x: 401, startPoint y: 645, endPoint x: 420, endPoint y: 663, distance: 26.2
click at [404, 663] on input "Click here to opt-in to our quarterly emailing list and receive golf travel spe…" at bounding box center [404, 668] width 11 height 11
checkbox input "true"
click at [434, 705] on input "Submit" at bounding box center [428, 716] width 78 height 29
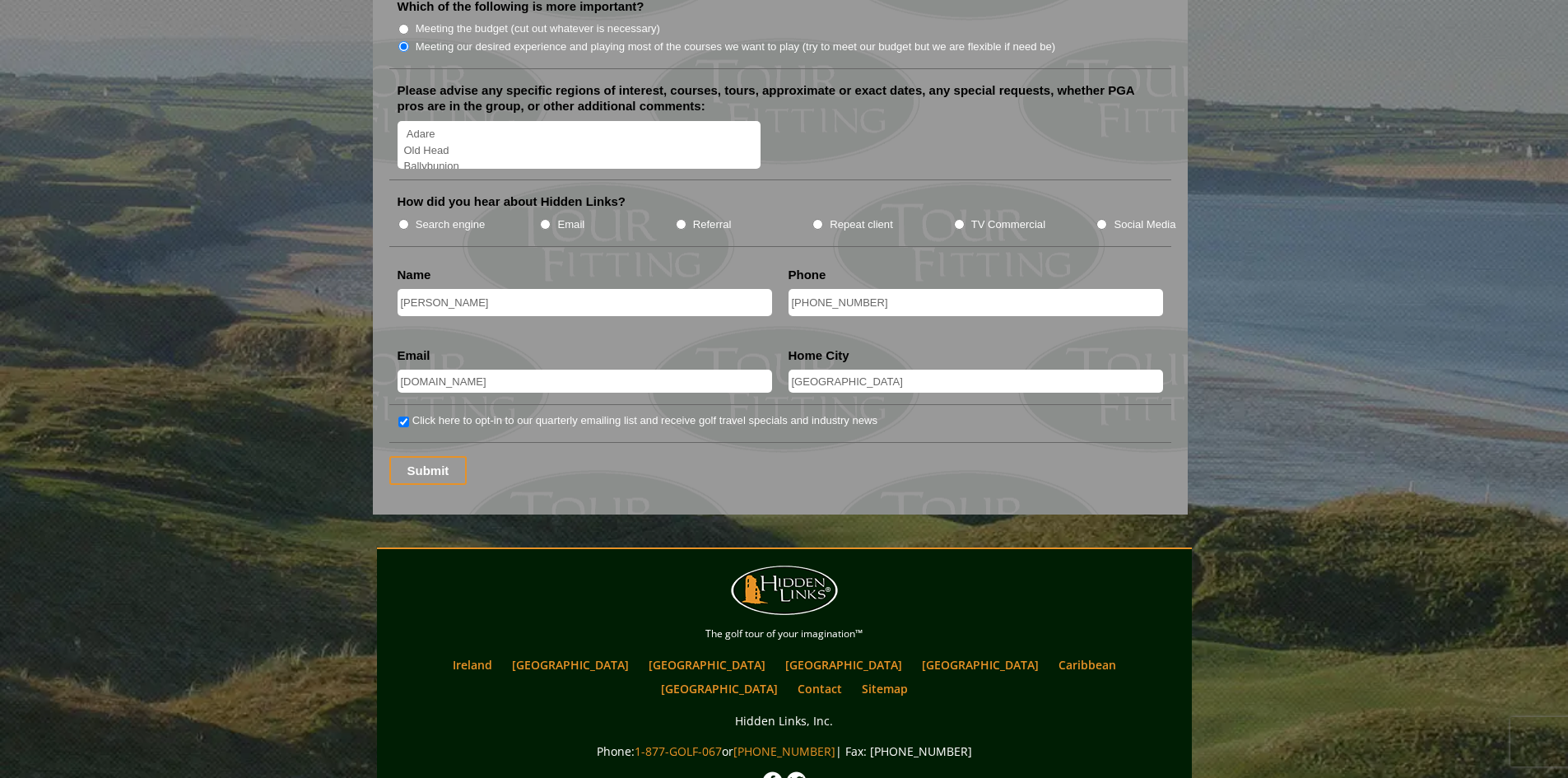
scroll to position [2057, 0]
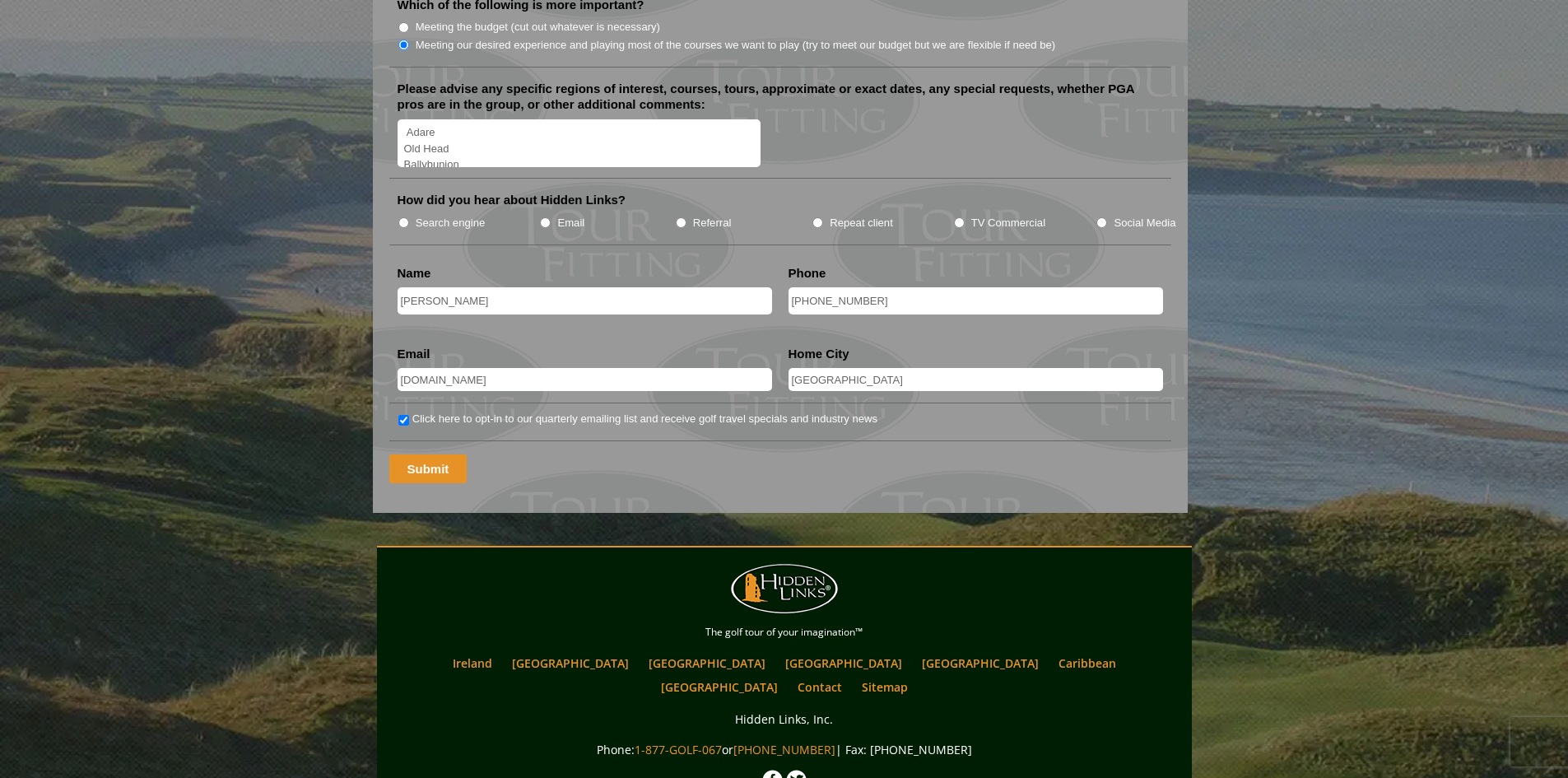
click at [420, 454] on input "Submit" at bounding box center [428, 468] width 78 height 29
